Goal: Task Accomplishment & Management: Use online tool/utility

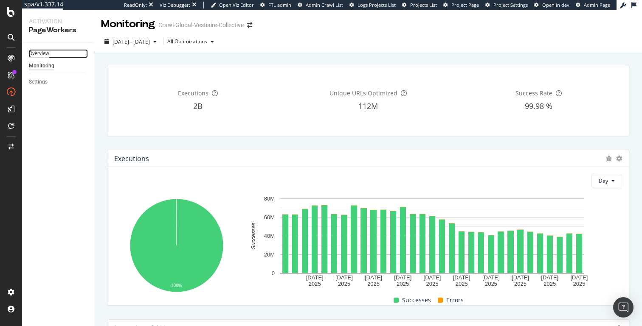
click at [45, 56] on div "Overview" at bounding box center [39, 53] width 20 height 9
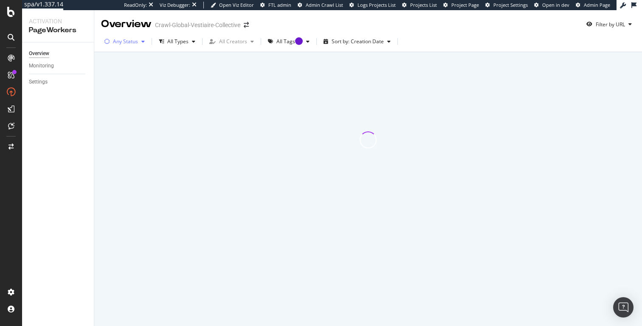
click at [118, 45] on div "Any Status" at bounding box center [124, 41] width 47 height 13
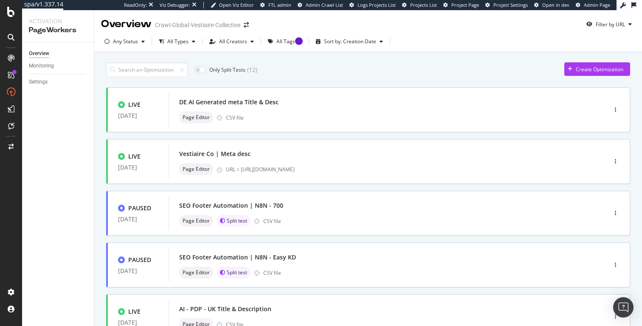
click at [163, 28] on div "Crawl-Global-Vestiaire-Collective" at bounding box center [197, 25] width 85 height 8
drag, startPoint x: 253, startPoint y: 69, endPoint x: 267, endPoint y: 69, distance: 13.6
click at [267, 69] on div "Only Split Tests ( 12 ) Create Optimization" at bounding box center [368, 69] width 524 height 15
